Goal: Task Accomplishment & Management: Use online tool/utility

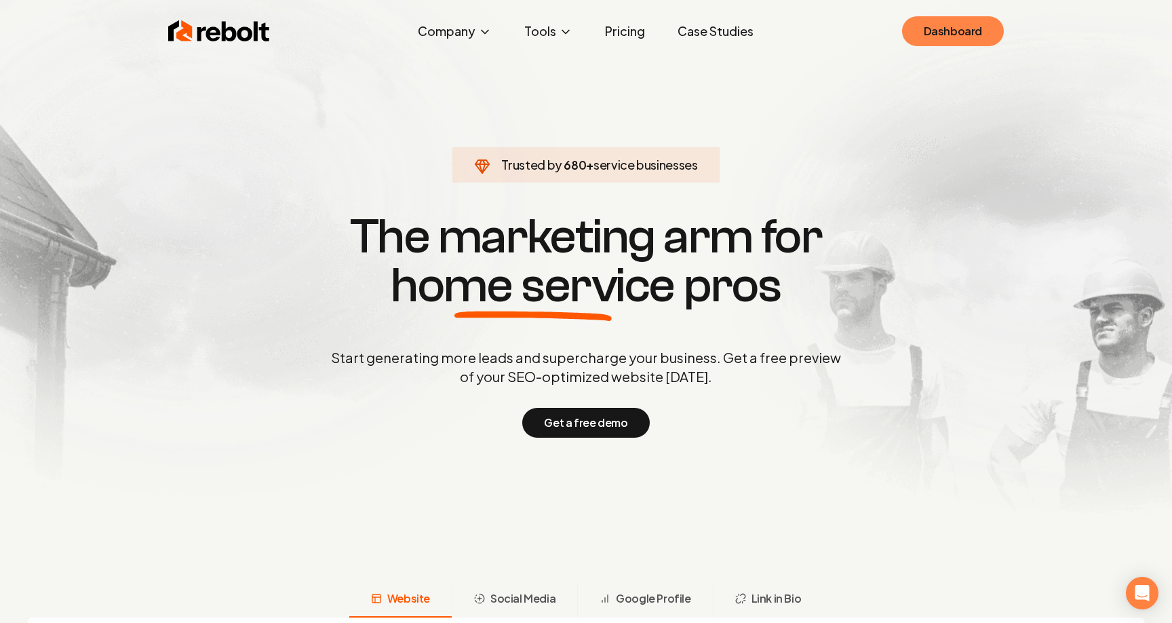
click at [925, 30] on link "Dashboard" at bounding box center [953, 31] width 102 height 30
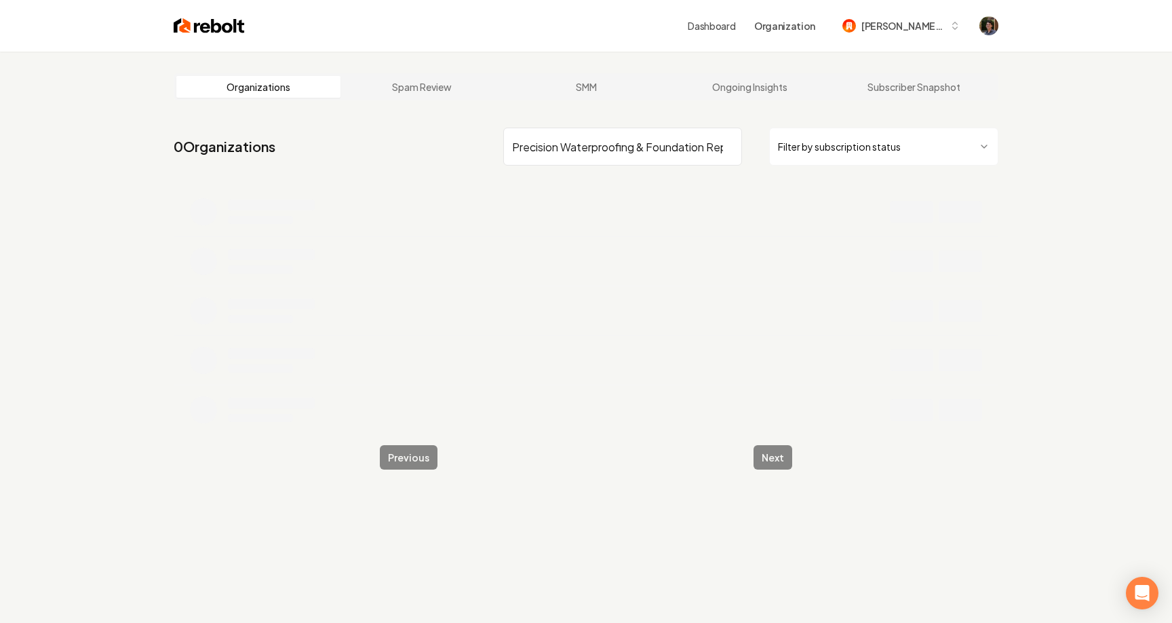
scroll to position [0, 19]
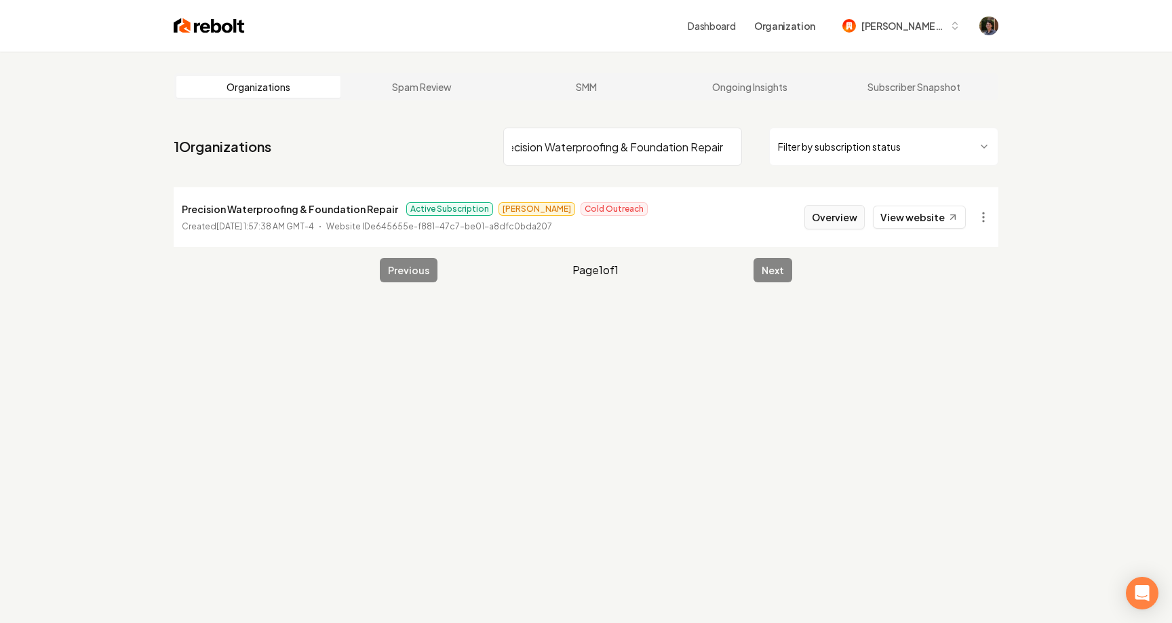
type input "Precision Waterproofing & Foundation Repair"
click at [838, 216] on button "Overview" at bounding box center [834, 217] width 60 height 24
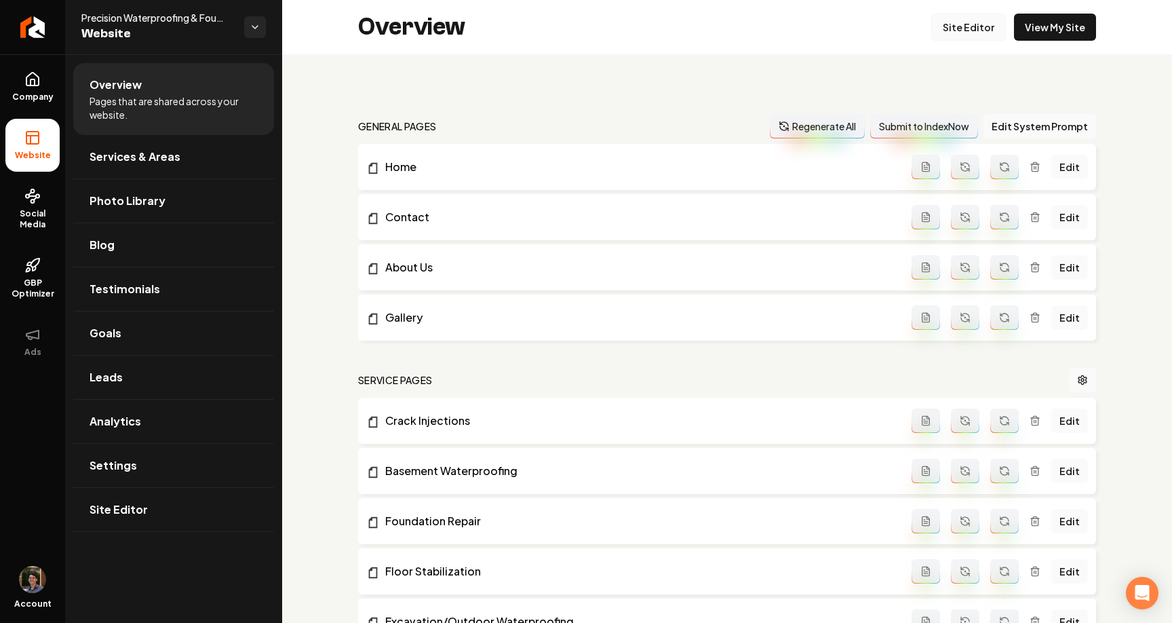
click at [981, 26] on link "Site Editor" at bounding box center [968, 27] width 75 height 27
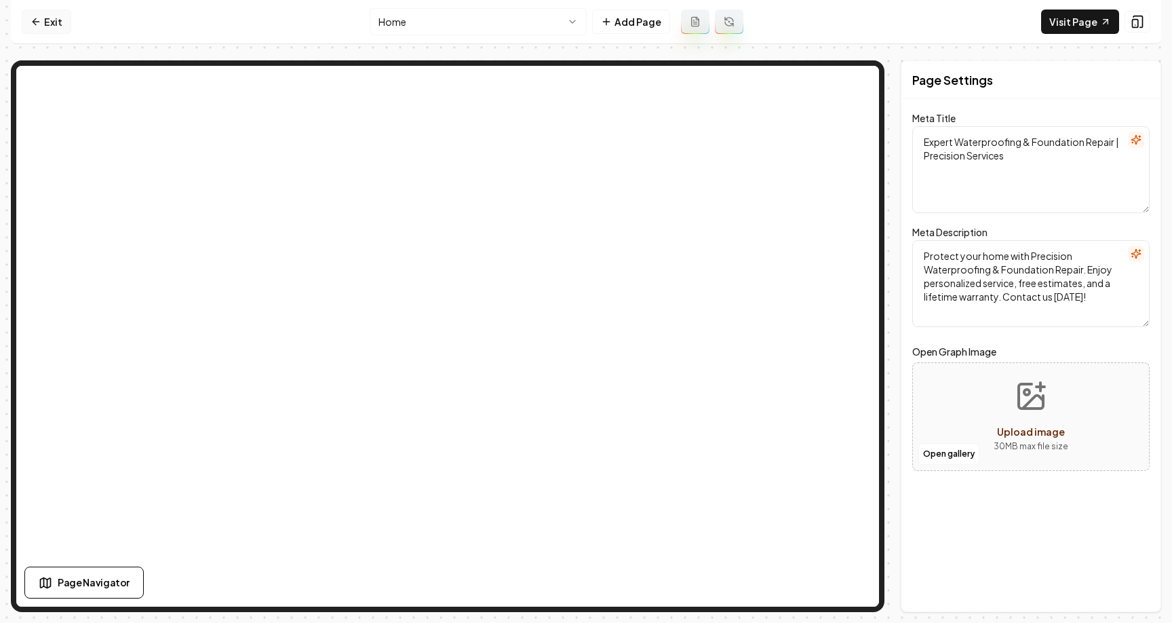
click at [49, 20] on link "Exit" at bounding box center [47, 21] width 50 height 24
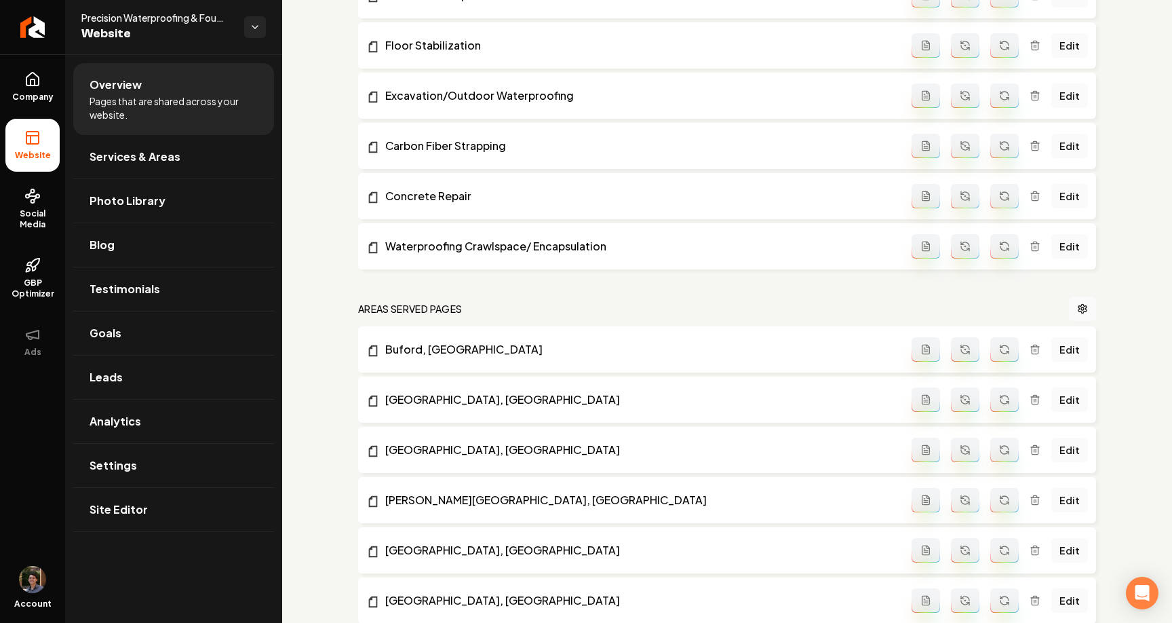
scroll to position [536, 0]
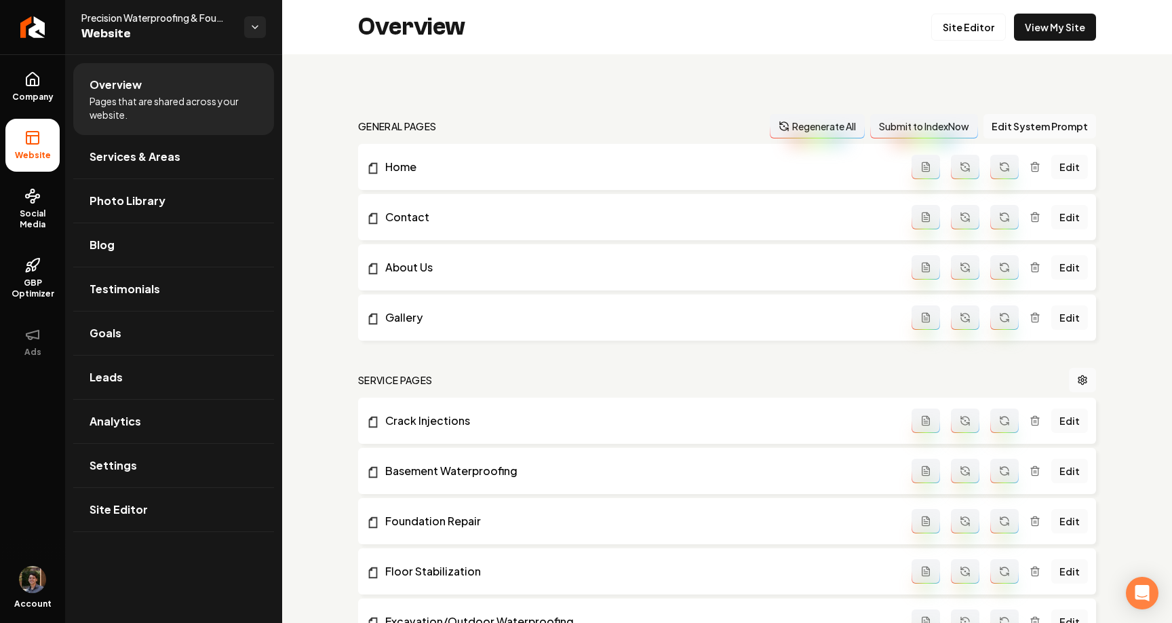
click at [969, 22] on link "Site Editor" at bounding box center [968, 27] width 75 height 27
